Goal: Find specific page/section: Find specific page/section

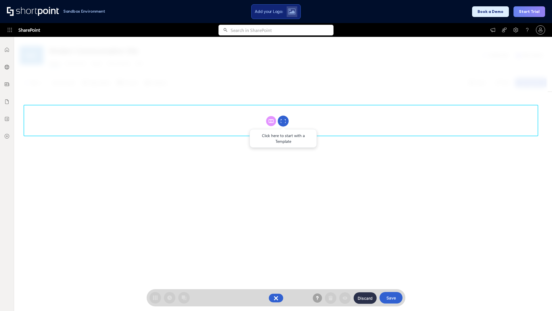
click at [283, 121] on circle at bounding box center [283, 121] width 11 height 11
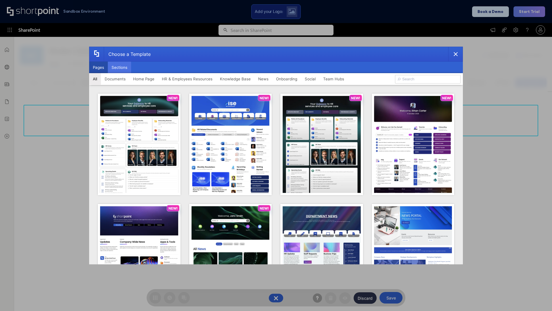
click at [119, 67] on button "Sections" at bounding box center [119, 68] width 23 height 12
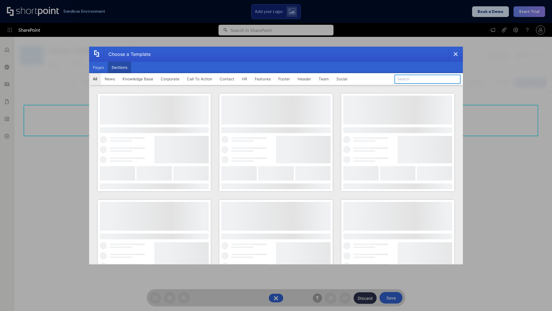
type input "Cards"
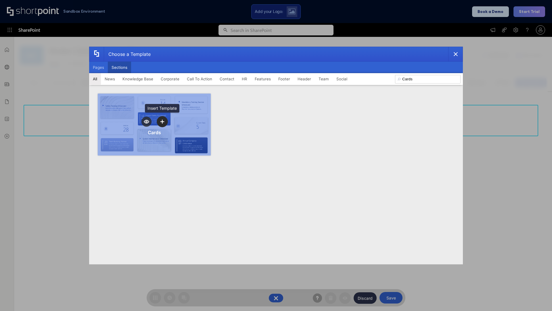
click at [162, 121] on icon "template selector" at bounding box center [162, 121] width 4 height 4
